Goal: Task Accomplishment & Management: Complete application form

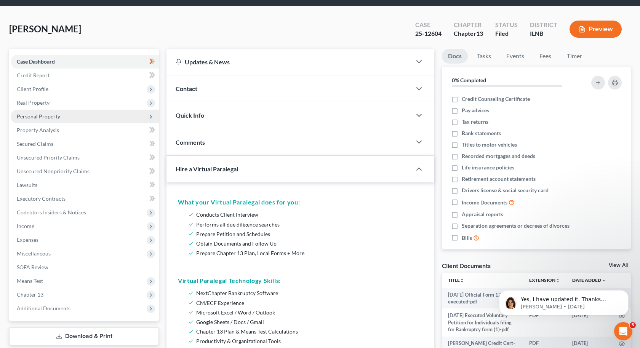
click at [48, 112] on span "Personal Property" at bounding box center [85, 117] width 148 height 14
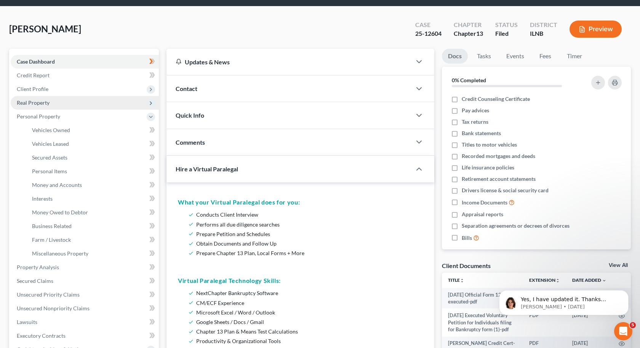
click at [29, 102] on span "Real Property" at bounding box center [33, 102] width 33 height 6
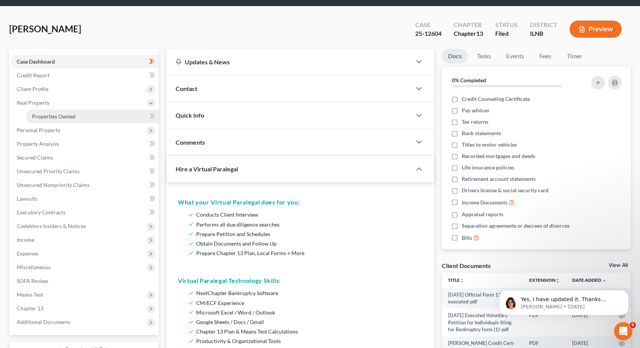
click at [33, 115] on span "Properties Owned" at bounding box center [53, 116] width 43 height 6
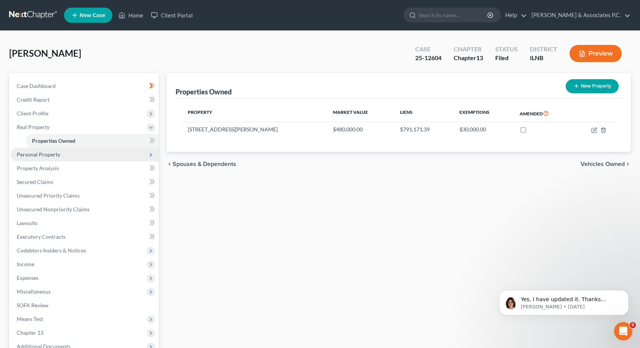
click at [50, 154] on span "Personal Property" at bounding box center [38, 154] width 43 height 6
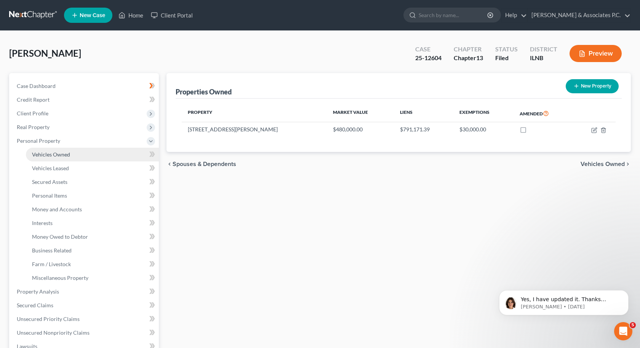
click at [50, 157] on span "Vehicles Owned" at bounding box center [51, 154] width 38 height 6
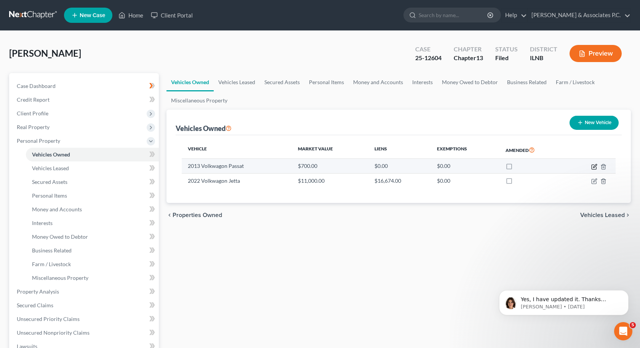
click at [594, 168] on icon "button" at bounding box center [594, 167] width 6 height 6
select select "0"
select select "13"
select select "3"
select select "0"
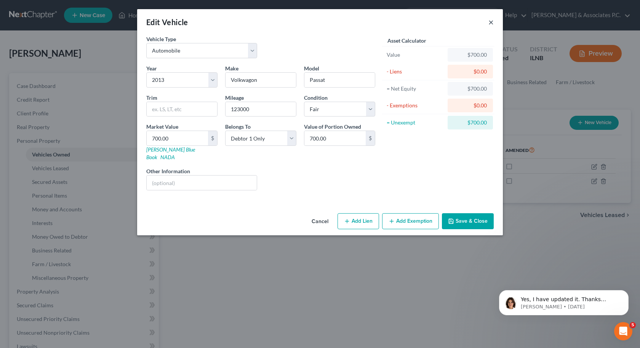
click at [491, 20] on button "×" at bounding box center [490, 22] width 5 height 9
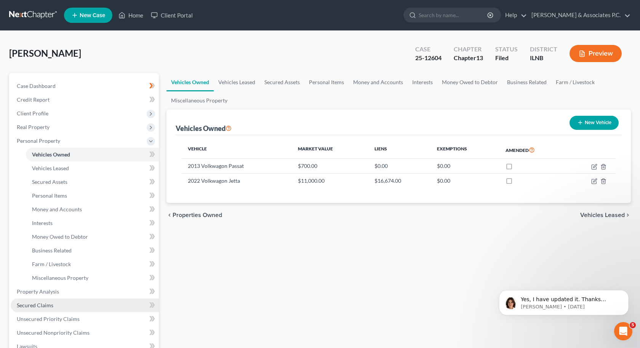
click at [38, 302] on span "Secured Claims" at bounding box center [35, 305] width 37 height 6
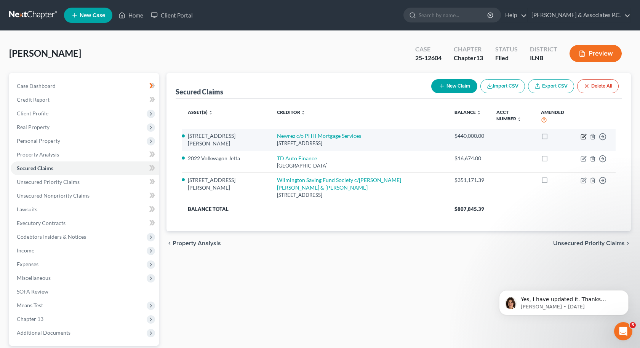
click at [584, 134] on icon "button" at bounding box center [584, 137] width 6 height 6
select select "9"
select select "2"
select select "3"
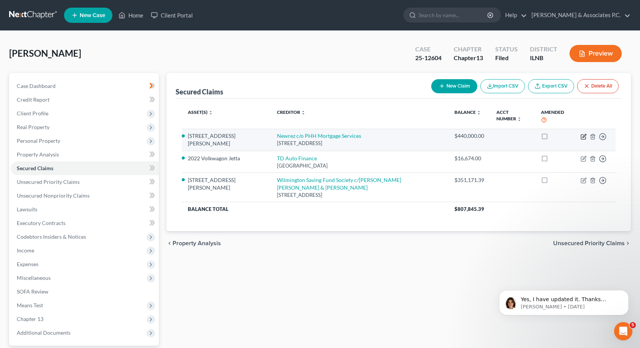
select select "0"
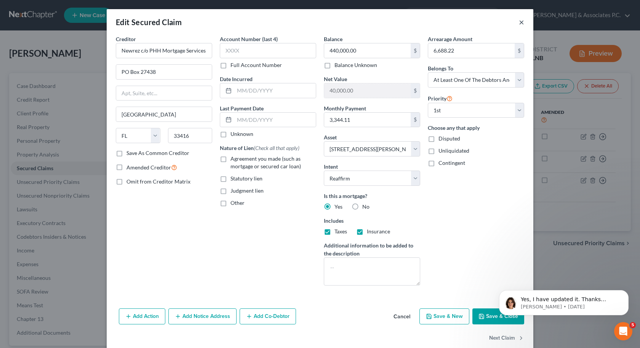
click at [520, 24] on button "×" at bounding box center [521, 22] width 5 height 9
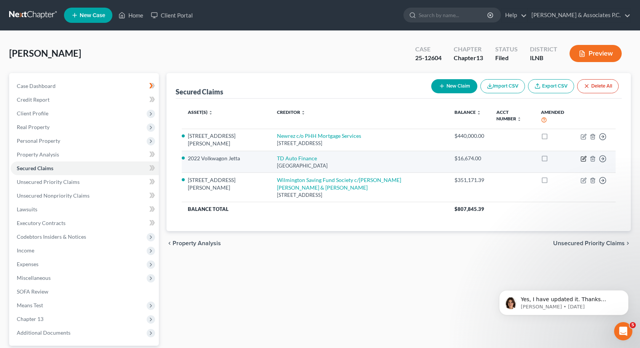
click at [583, 156] on icon "button" at bounding box center [584, 159] width 6 height 6
select select "42"
select select "4"
select select "2"
select select "0"
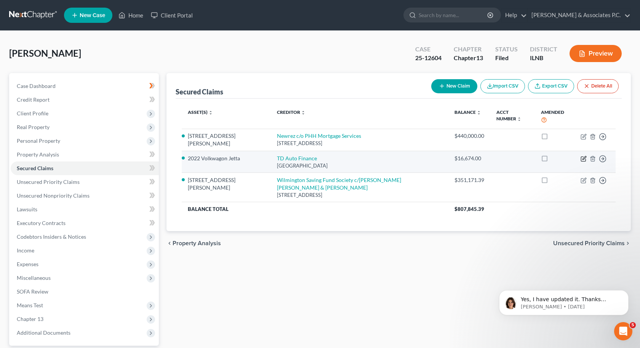
select select "0"
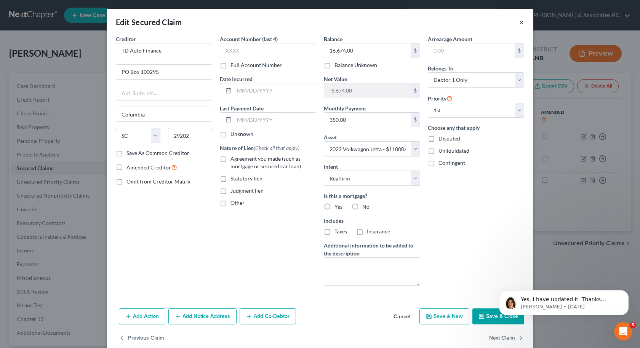
click at [521, 24] on button "×" at bounding box center [521, 22] width 5 height 9
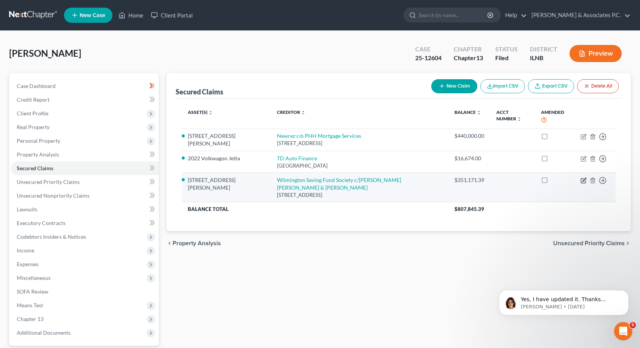
click at [583, 178] on icon "button" at bounding box center [583, 179] width 3 height 3
select select "14"
select select "2"
select select "3"
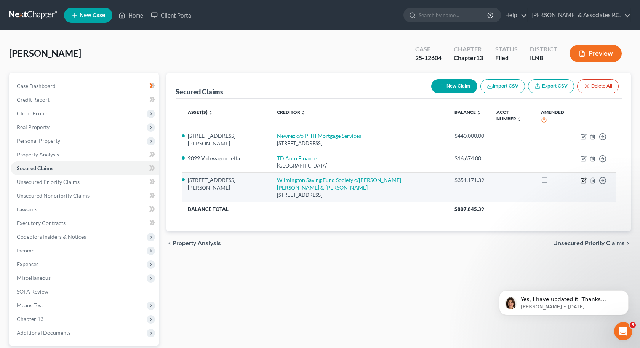
select select "0"
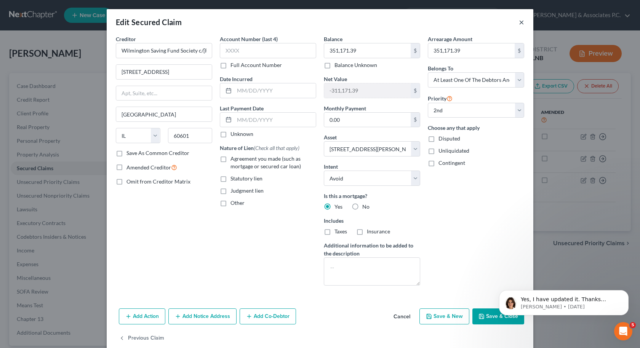
click at [522, 23] on button "×" at bounding box center [521, 22] width 5 height 9
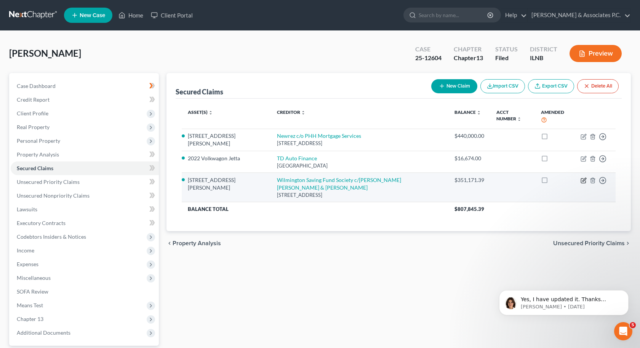
click at [583, 178] on icon "button" at bounding box center [583, 179] width 3 height 3
select select "14"
select select "2"
select select "3"
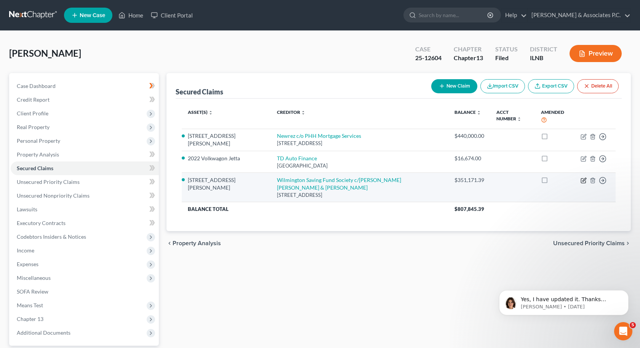
select select "0"
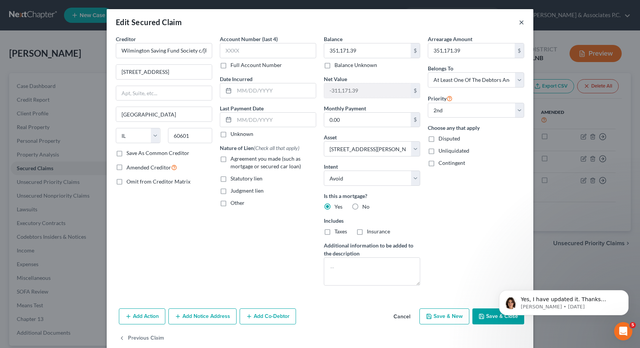
click at [521, 21] on button "×" at bounding box center [521, 22] width 5 height 9
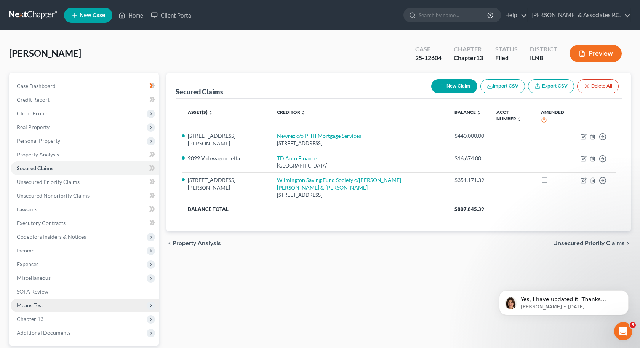
scroll to position [69, 0]
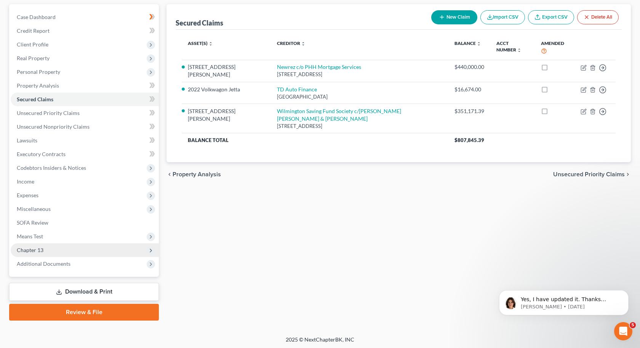
click at [50, 245] on span "Chapter 13" at bounding box center [85, 250] width 148 height 14
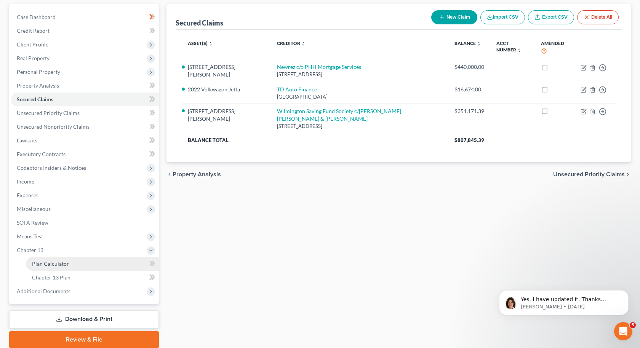
click at [59, 266] on span "Plan Calculator" at bounding box center [50, 264] width 37 height 6
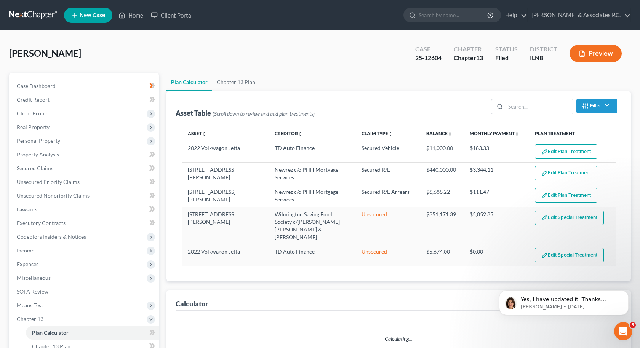
scroll to position [99, 0]
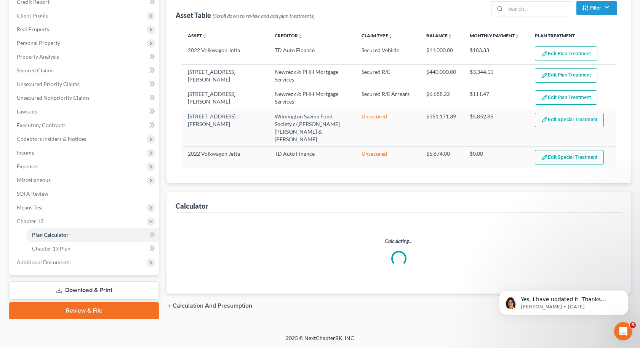
select select "59"
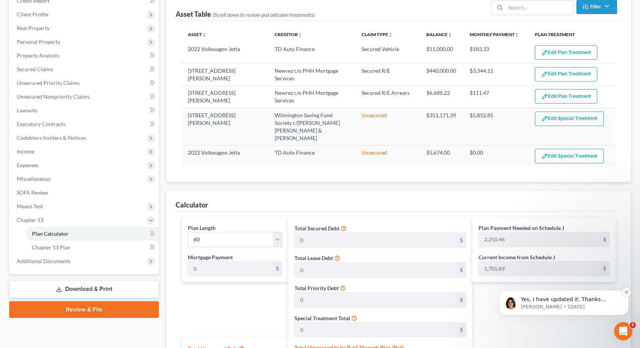
click at [626, 293] on icon "Dismiss notification" at bounding box center [626, 292] width 4 height 4
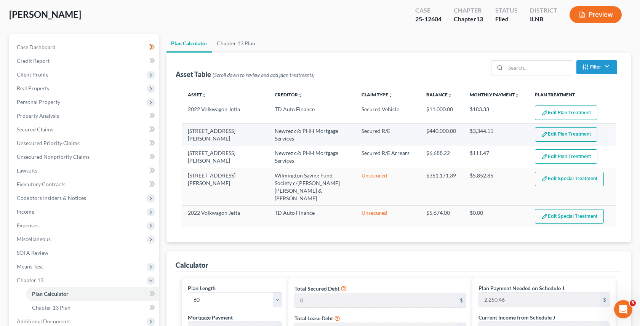
scroll to position [37, 0]
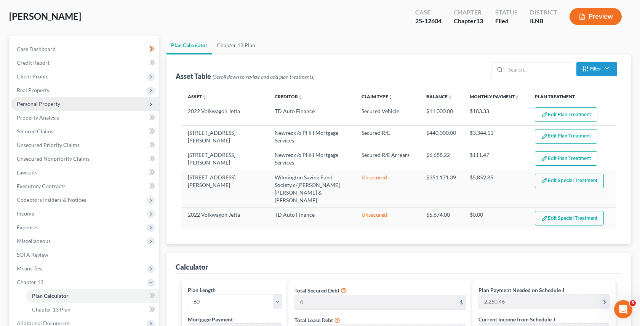
click at [50, 106] on span "Personal Property" at bounding box center [38, 104] width 43 height 6
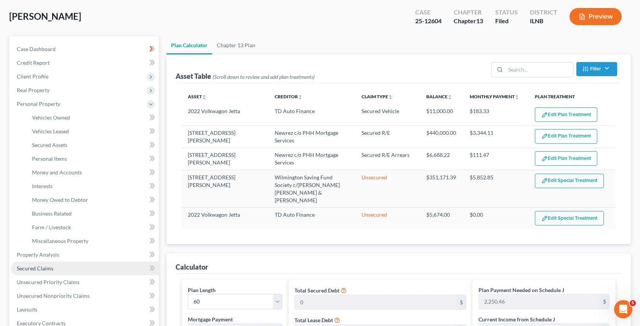
click at [50, 267] on span "Secured Claims" at bounding box center [35, 268] width 37 height 6
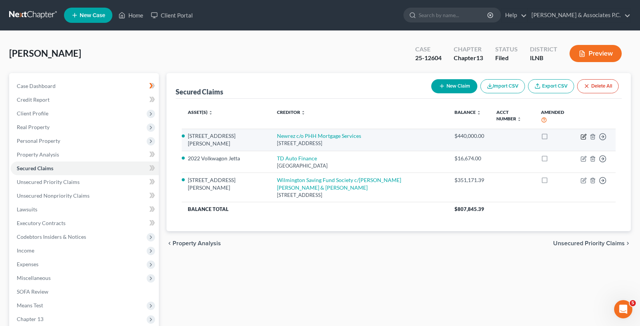
click at [582, 134] on icon "button" at bounding box center [584, 137] width 6 height 6
select select "9"
select select "2"
select select "3"
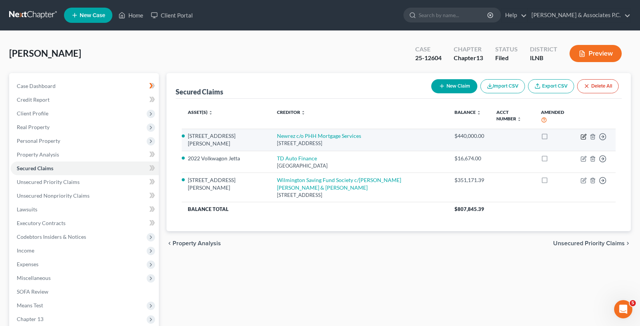
select select "0"
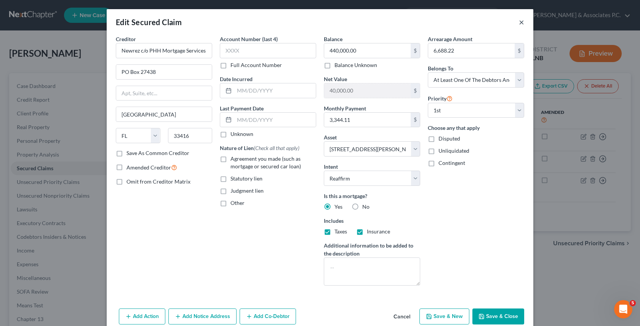
click at [519, 22] on button "×" at bounding box center [521, 22] width 5 height 9
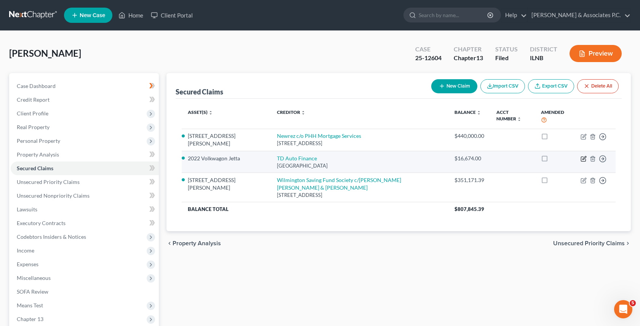
click at [582, 156] on icon "button" at bounding box center [584, 159] width 6 height 6
select select "42"
select select "4"
select select "2"
select select "0"
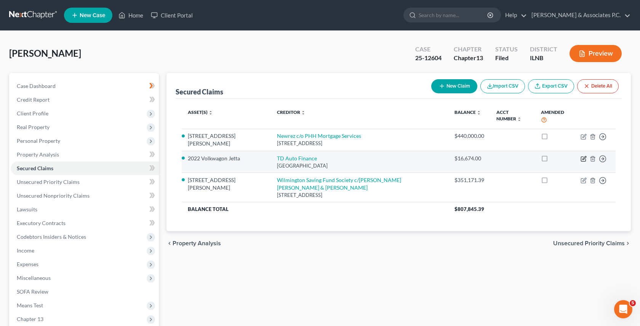
select select "0"
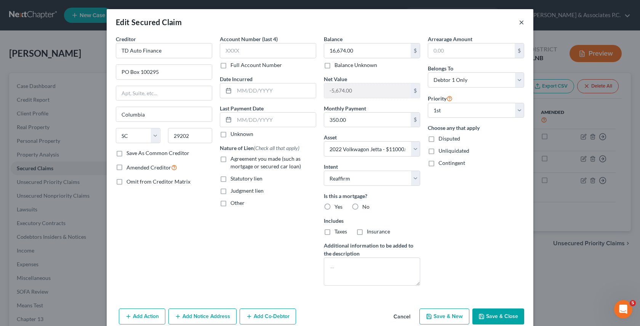
click at [520, 24] on button "×" at bounding box center [521, 22] width 5 height 9
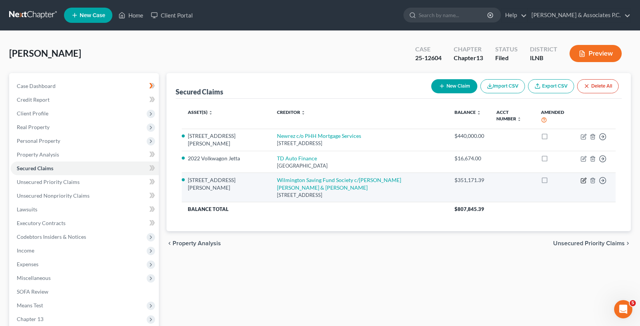
click at [584, 178] on icon "button" at bounding box center [584, 181] width 6 height 6
select select "14"
select select "2"
select select "3"
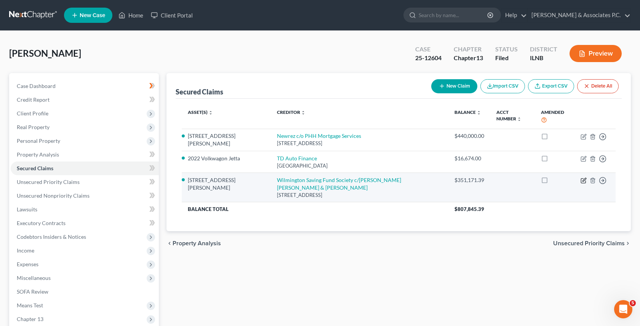
select select "0"
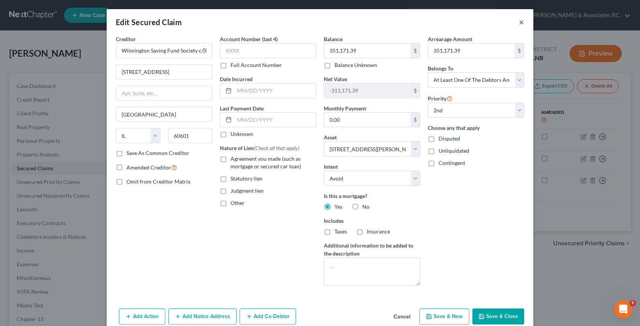
click at [521, 24] on button "×" at bounding box center [521, 22] width 5 height 9
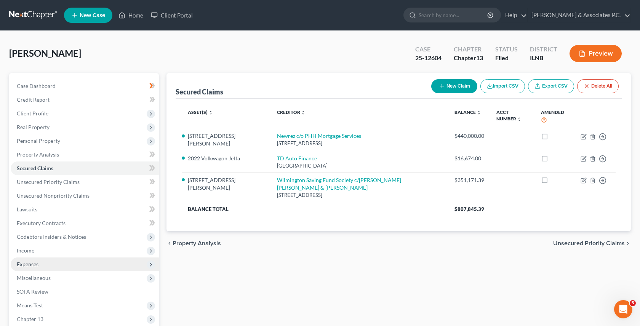
scroll to position [35, 0]
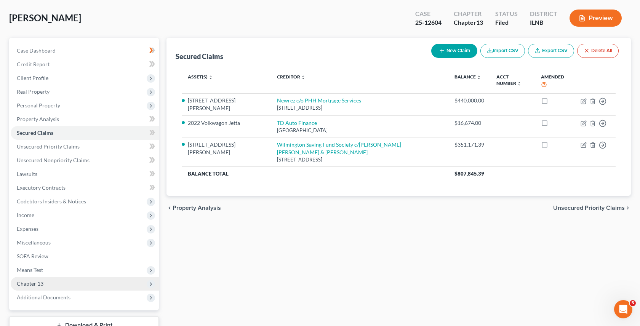
click at [66, 285] on span "Chapter 13" at bounding box center [85, 284] width 148 height 14
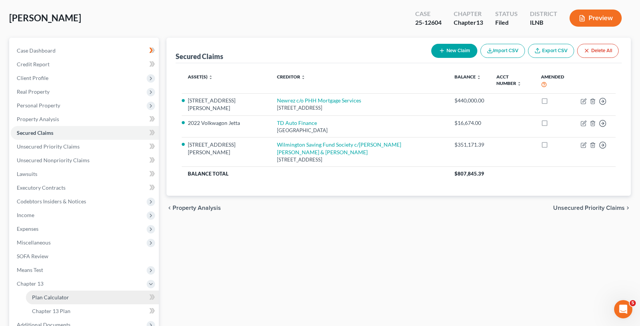
click at [64, 298] on span "Plan Calculator" at bounding box center [50, 297] width 37 height 6
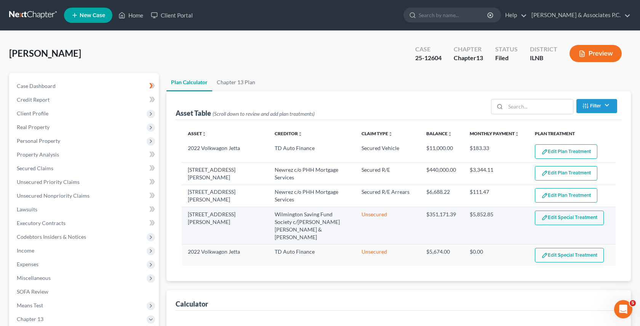
select select "59"
click at [43, 166] on span "Secured Claims" at bounding box center [35, 168] width 37 height 6
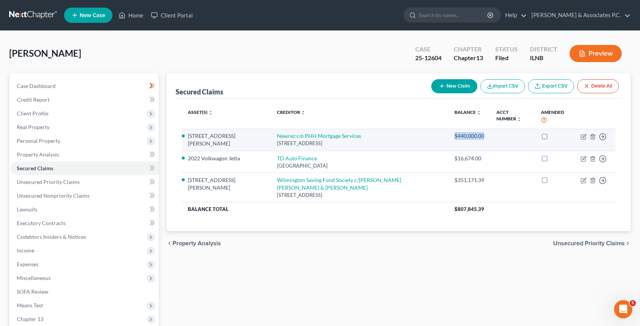
drag, startPoint x: 467, startPoint y: 133, endPoint x: 429, endPoint y: 127, distance: 38.2
click at [448, 129] on td "$440,000.00" at bounding box center [469, 140] width 42 height 22
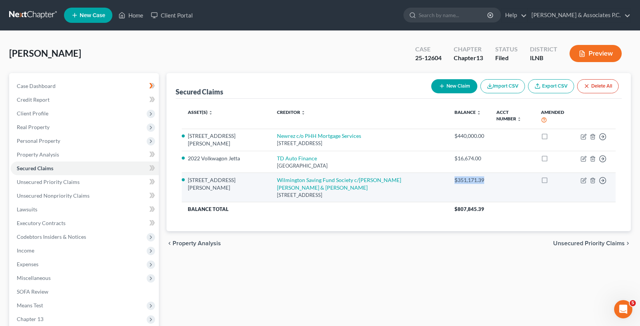
drag, startPoint x: 425, startPoint y: 173, endPoint x: 468, endPoint y: 172, distance: 43.1
click at [468, 173] on td "$351,171.39" at bounding box center [469, 187] width 42 height 29
click at [420, 173] on td "Wilmington Saving Fund Society c/[PERSON_NAME] [PERSON_NAME] & [PERSON_NAME] [S…" at bounding box center [360, 187] width 178 height 29
drag, startPoint x: 416, startPoint y: 172, endPoint x: 487, endPoint y: 172, distance: 70.9
click at [487, 173] on tr "[STREET_ADDRESS][PERSON_NAME] Saving Fund Society c/[PERSON_NAME] [PERSON_NAME]…" at bounding box center [399, 187] width 434 height 29
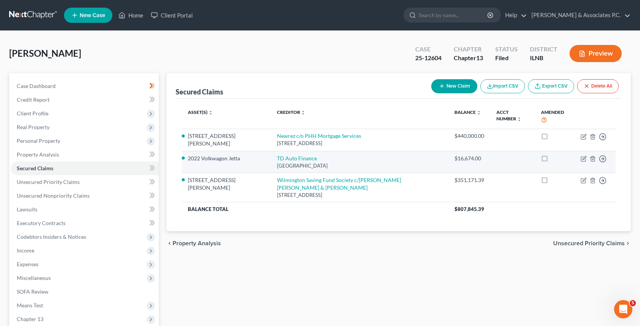
drag, startPoint x: 487, startPoint y: 172, endPoint x: 481, endPoint y: 153, distance: 19.5
click at [490, 173] on td at bounding box center [512, 187] width 45 height 29
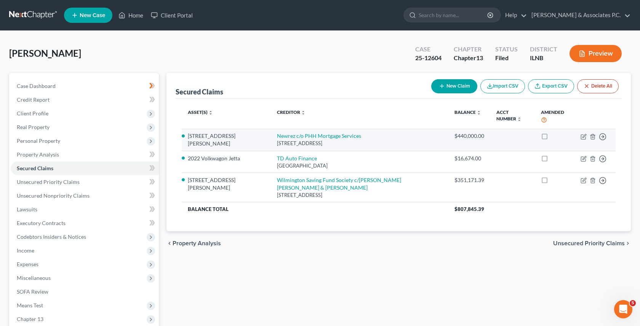
click at [464, 132] on div "$440,000.00" at bounding box center [469, 136] width 30 height 8
drag, startPoint x: 467, startPoint y: 129, endPoint x: 428, endPoint y: 129, distance: 39.6
click at [448, 129] on td "$440,000.00" at bounding box center [469, 140] width 42 height 22
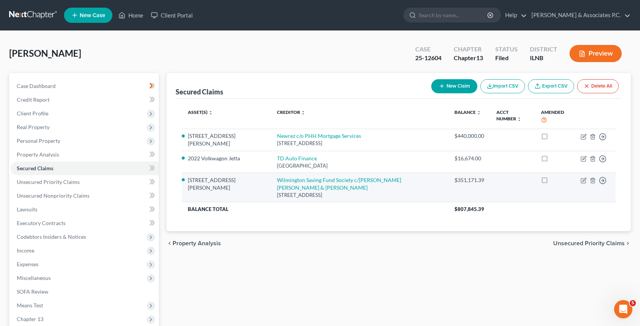
click at [448, 173] on td "$351,171.39" at bounding box center [469, 187] width 42 height 29
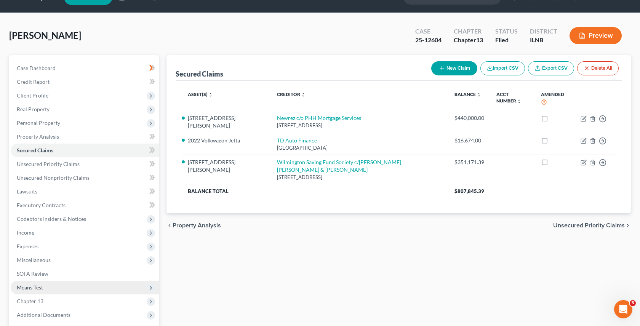
scroll to position [17, 0]
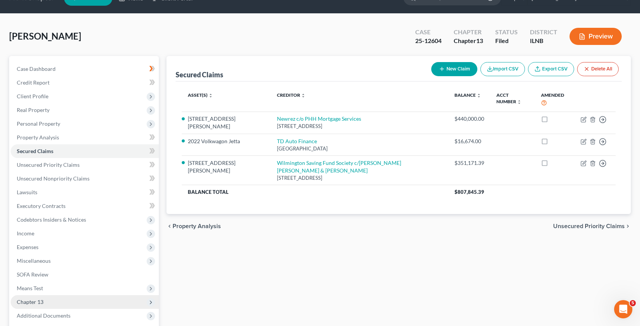
click at [35, 303] on span "Chapter 13" at bounding box center [30, 302] width 27 height 6
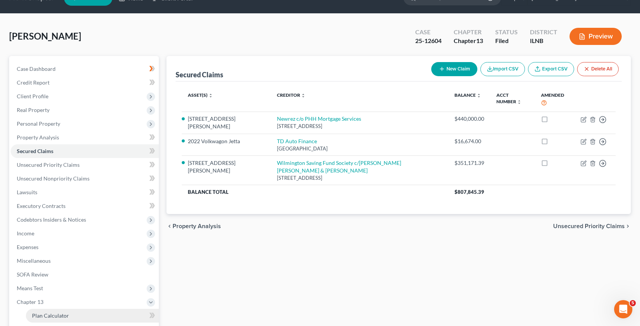
click at [56, 318] on span "Plan Calculator" at bounding box center [50, 315] width 37 height 6
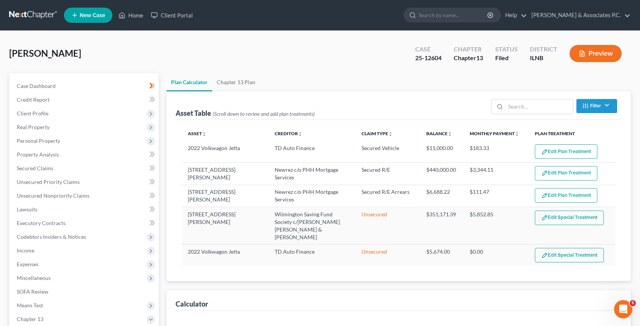
select select "59"
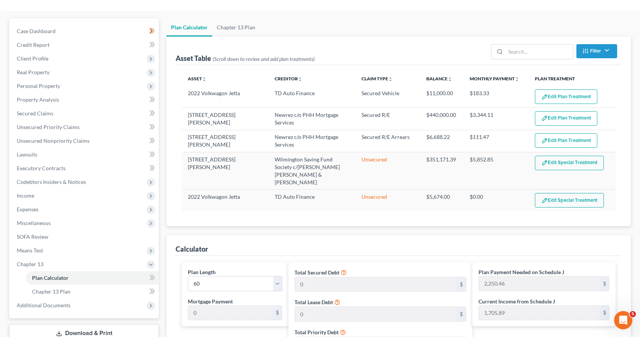
scroll to position [69, 0]
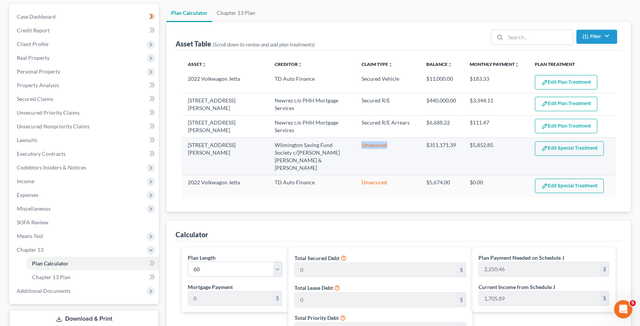
drag, startPoint x: 362, startPoint y: 143, endPoint x: 387, endPoint y: 142, distance: 25.9
click at [387, 142] on td "Unsecured" at bounding box center [387, 156] width 65 height 37
click at [380, 148] on td "Unsecured" at bounding box center [387, 156] width 65 height 37
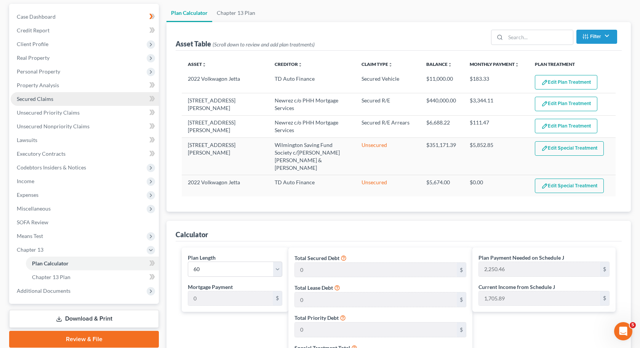
click at [43, 98] on span "Secured Claims" at bounding box center [35, 99] width 37 height 6
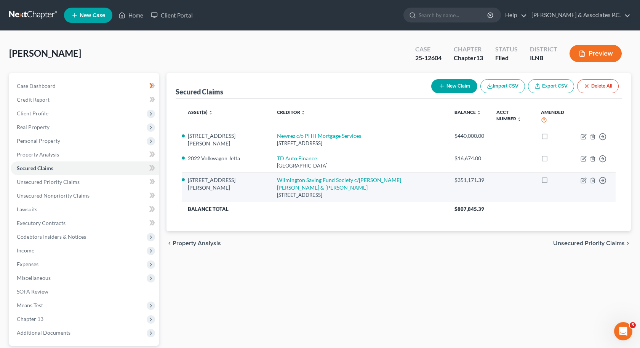
click at [580, 173] on td "Move to E Move to F Move to G Move to Notice Only" at bounding box center [594, 187] width 41 height 29
click at [581, 179] on icon "button" at bounding box center [583, 181] width 5 height 5
select select "14"
select select "2"
select select "3"
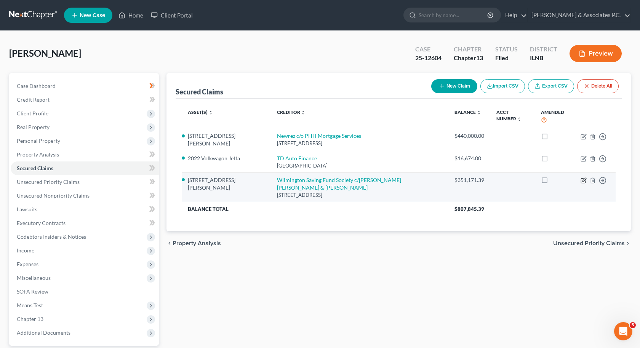
select select "3"
select select "0"
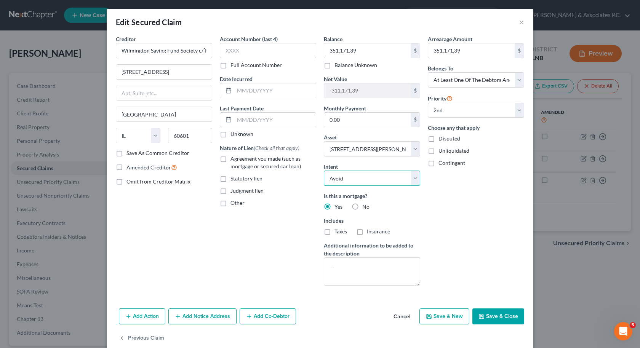
click at [377, 177] on select "Select Surrender Redeem Reaffirm Avoid Other" at bounding box center [372, 178] width 96 height 15
click at [523, 22] on button "×" at bounding box center [521, 22] width 5 height 9
